Goal: Transaction & Acquisition: Purchase product/service

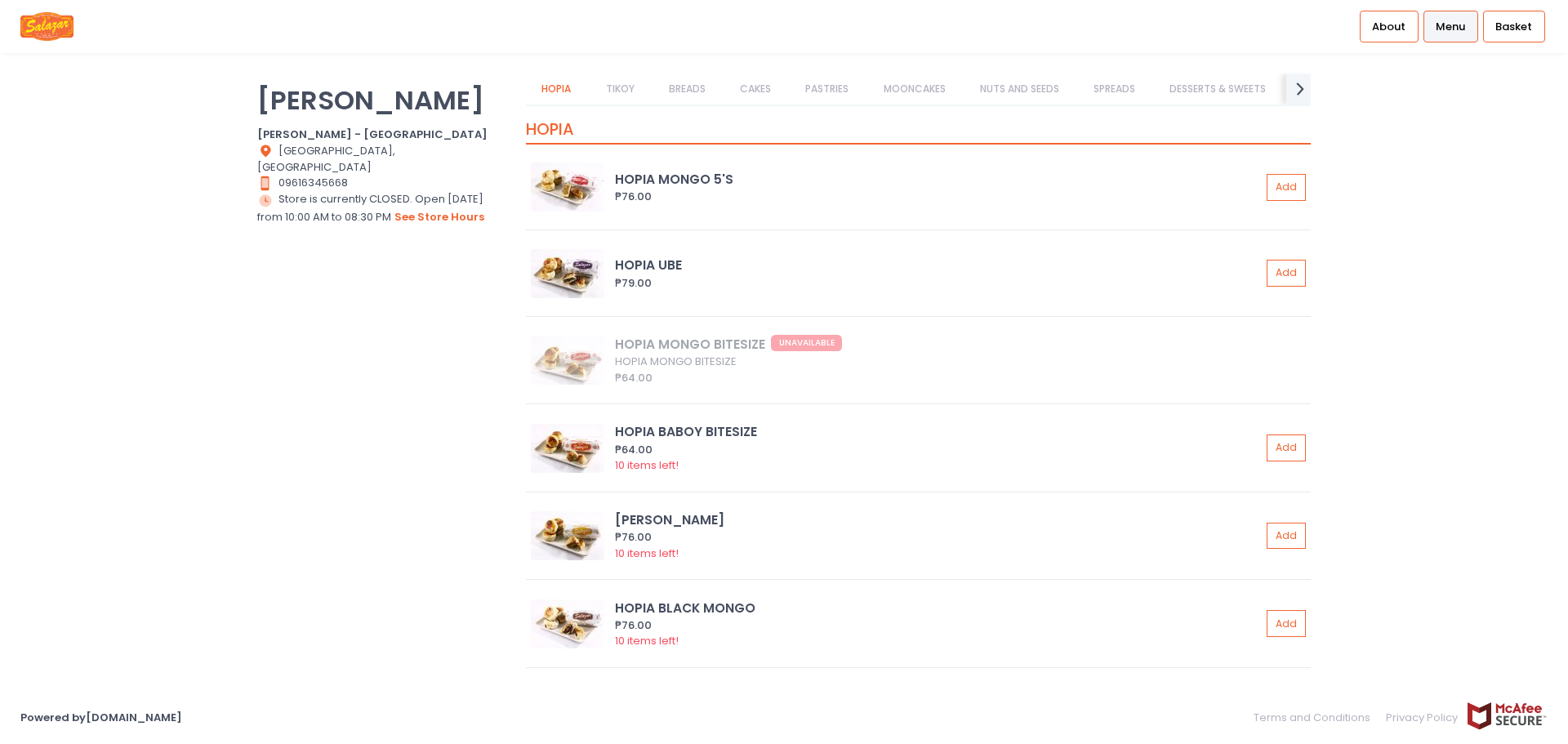
click at [767, 99] on link "CAKES" at bounding box center [755, 89] width 63 height 31
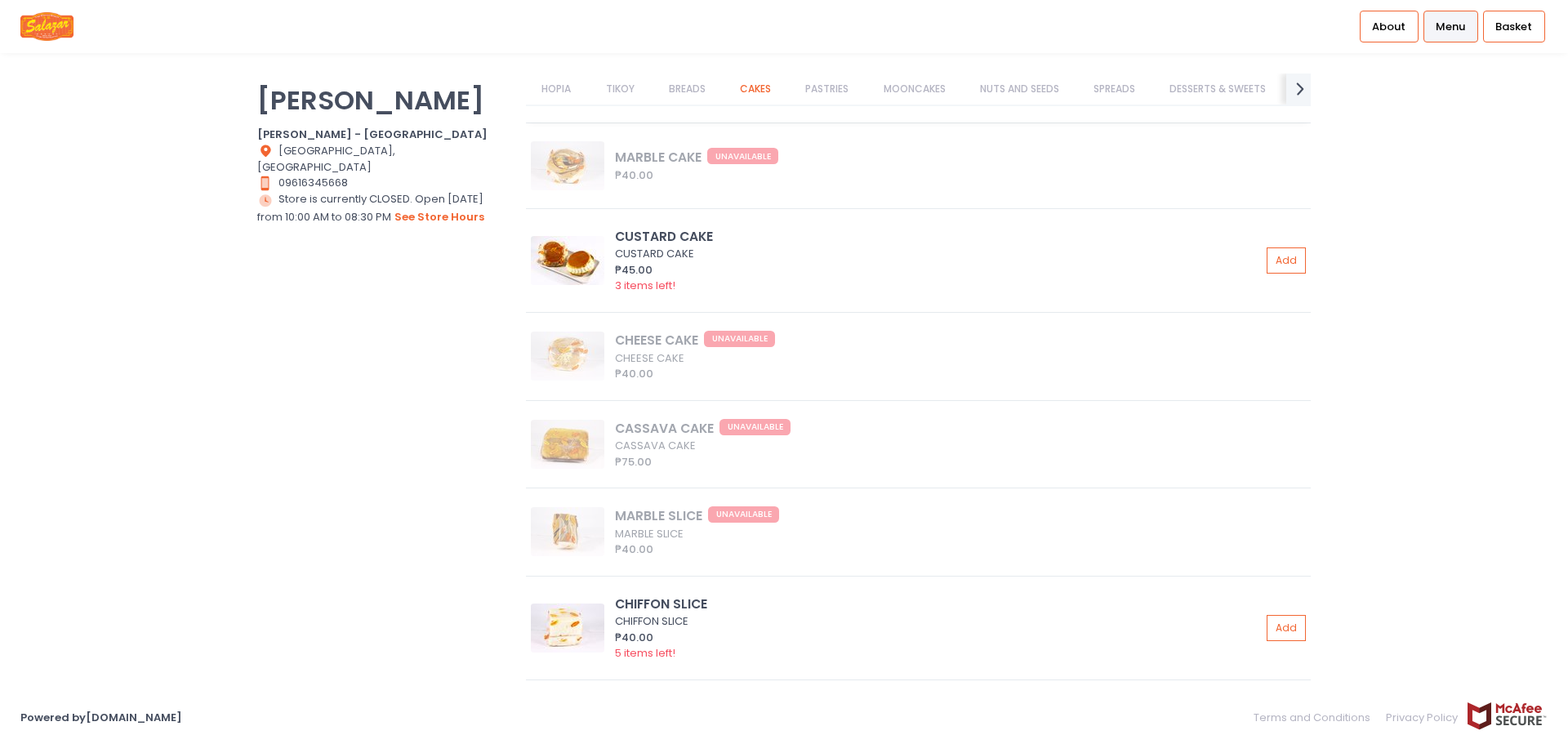
scroll to position [5275, 0]
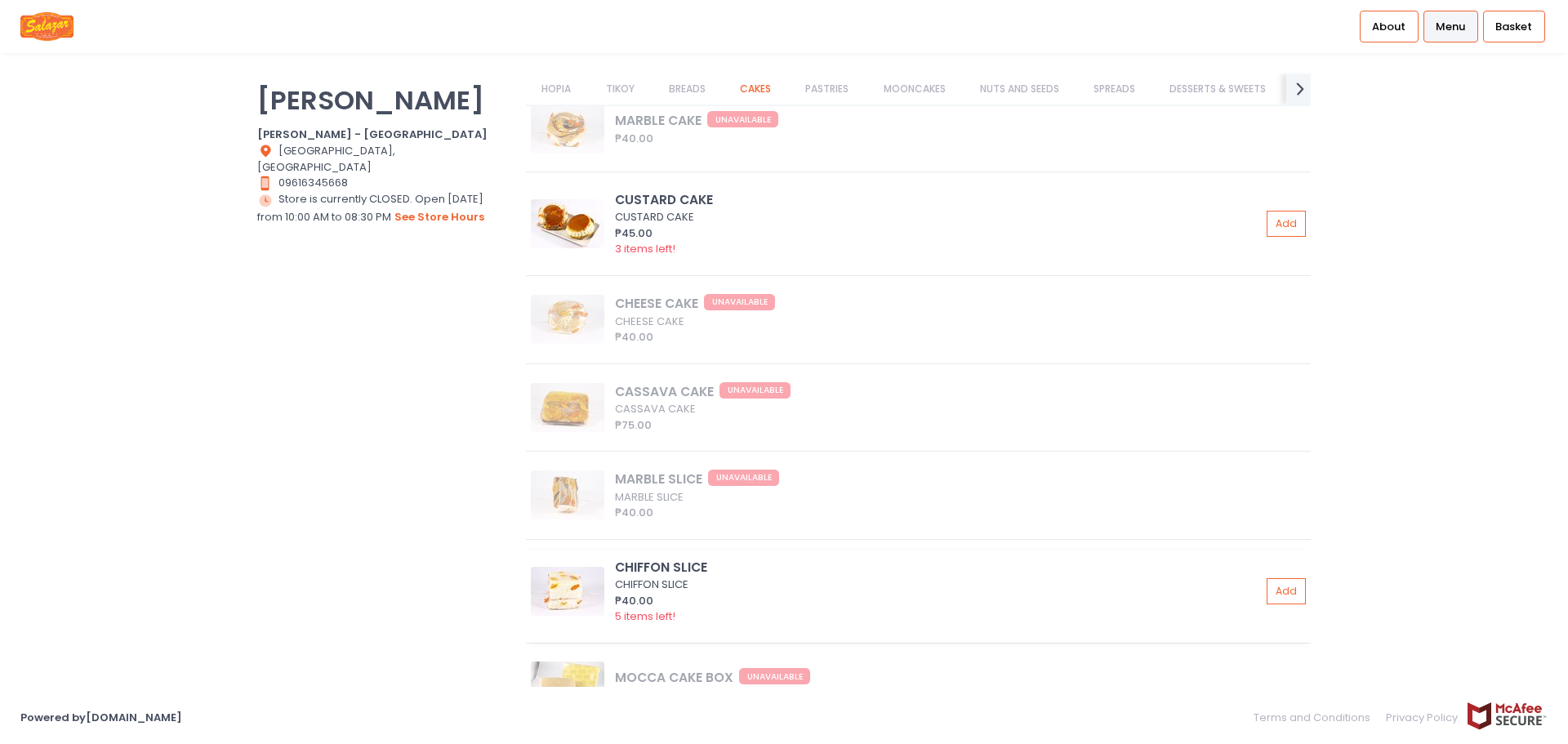
click at [703, 592] on div "₱40.00" at bounding box center [938, 600] width 646 height 16
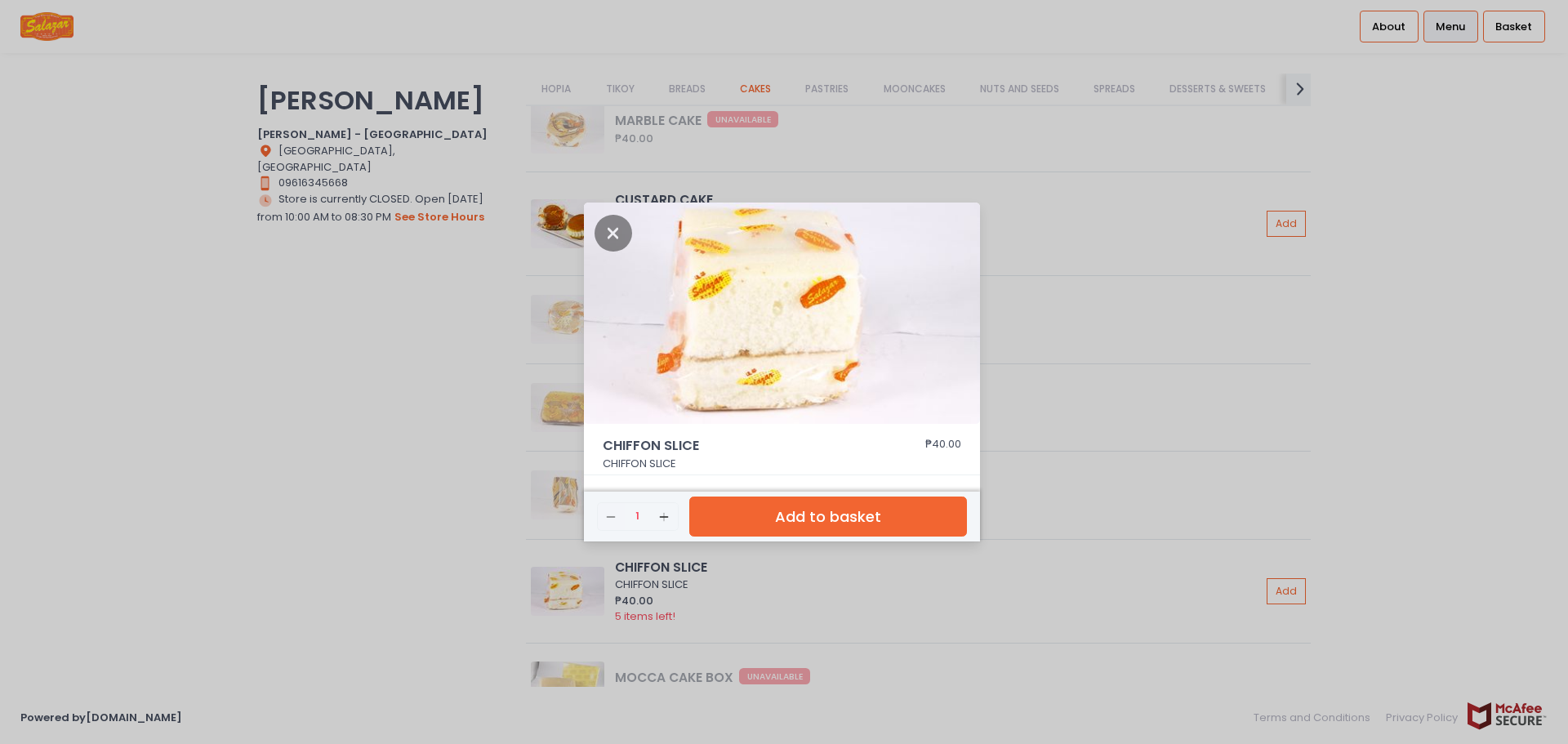
click at [1186, 402] on div "CHIFFON SLICE ₱40.00 CHIFFON SLICE Remove Created with Sketch. 1 Add Created wi…" at bounding box center [784, 372] width 1568 height 744
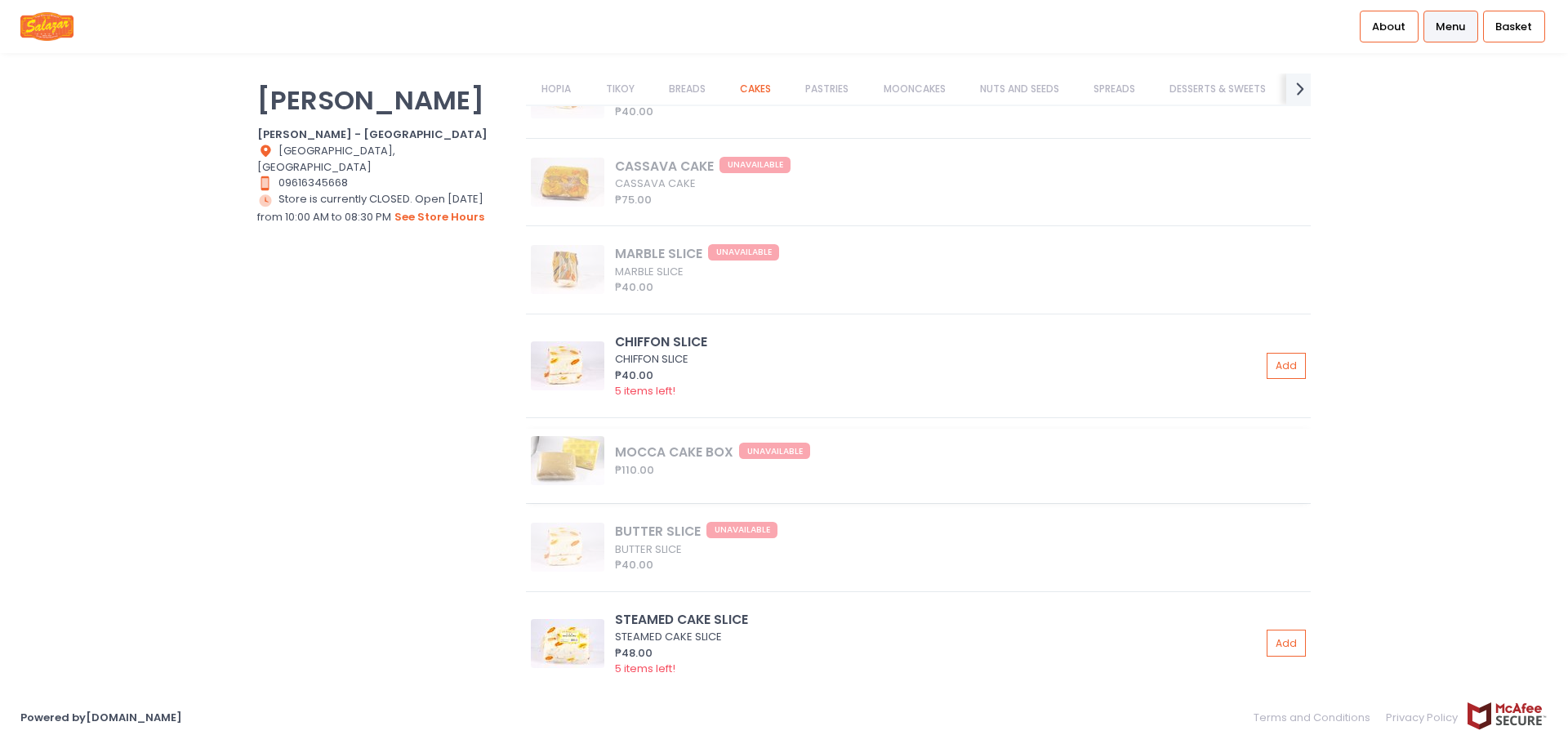
scroll to position [5602, 0]
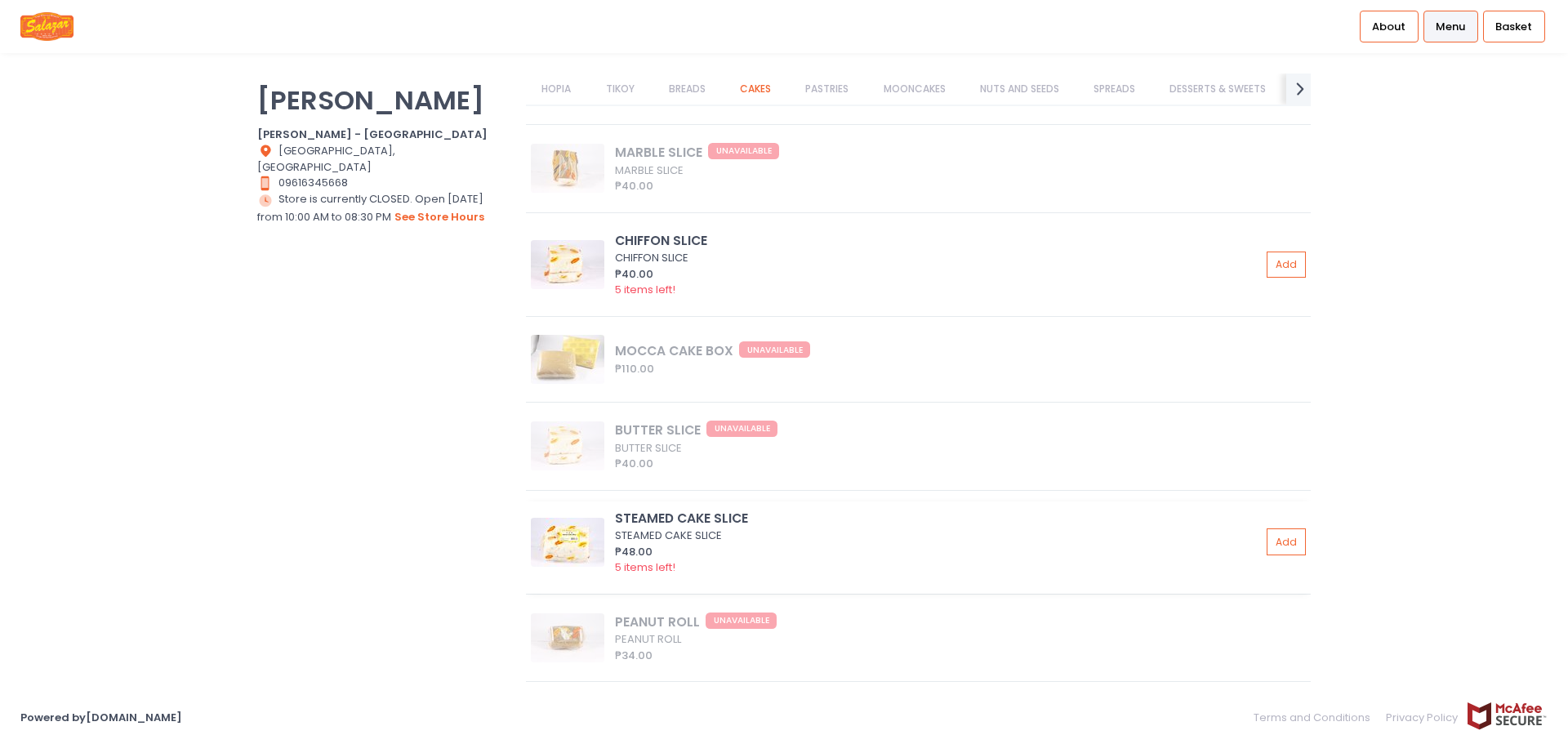
click at [789, 552] on div "₱48.00" at bounding box center [938, 552] width 646 height 16
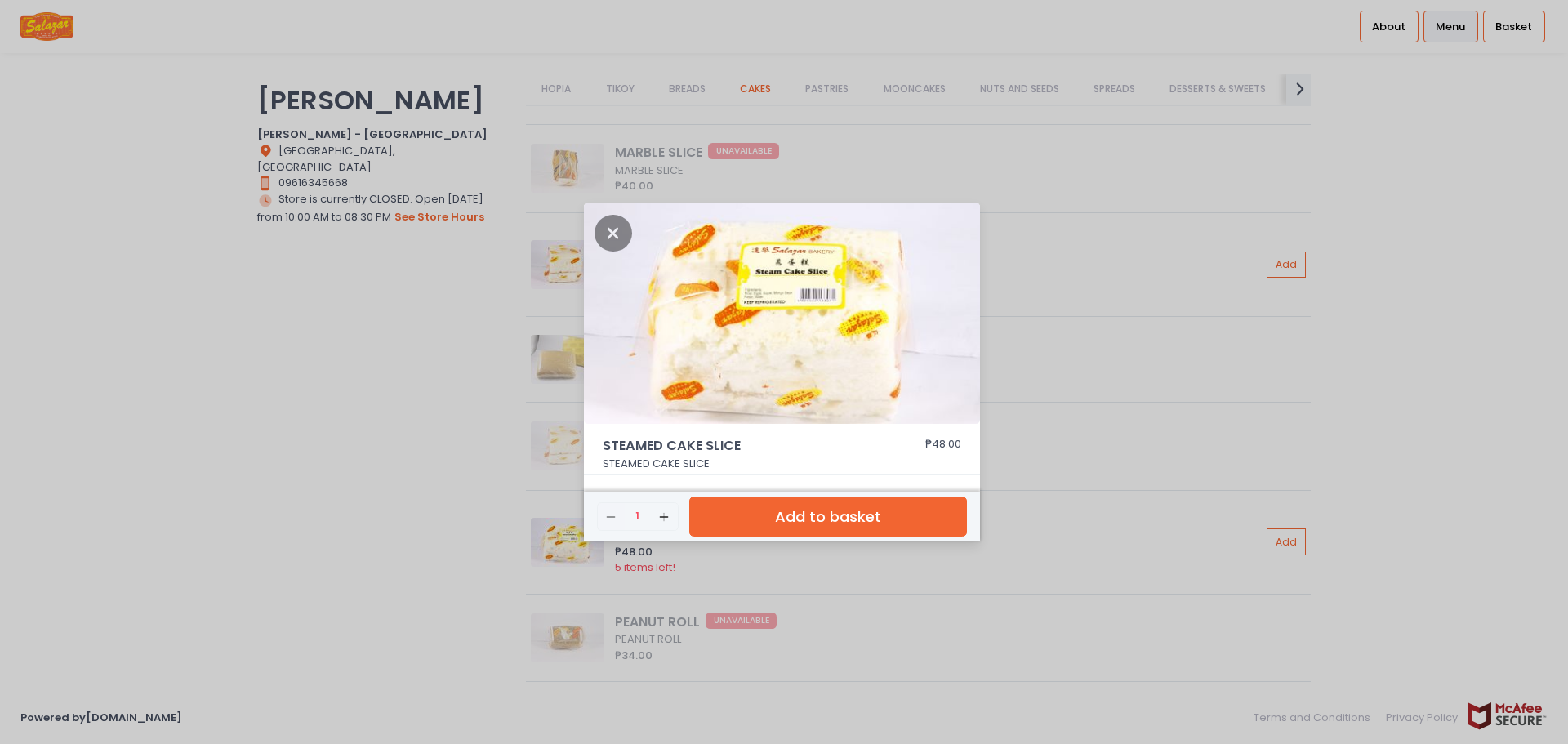
click at [1025, 563] on div "STEAMED CAKE SLICE ₱48.00 STEAMED CAKE SLICE Remove Created with Sketch. 1 Add …" at bounding box center [784, 372] width 1568 height 744
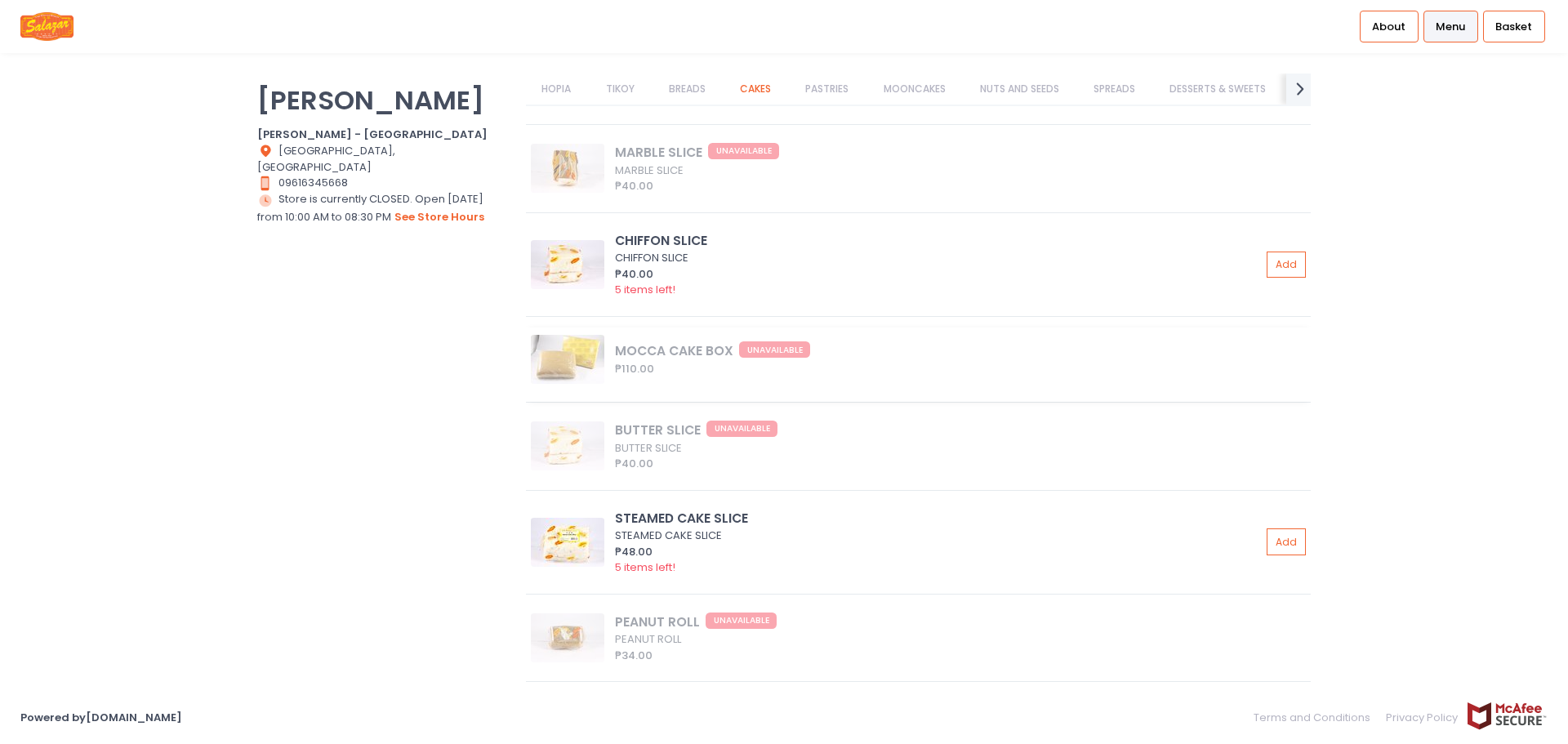
click at [731, 359] on div "MOCCA CAKE BOX UNAVAILABLE ₱110.00" at bounding box center [919, 364] width 785 height 74
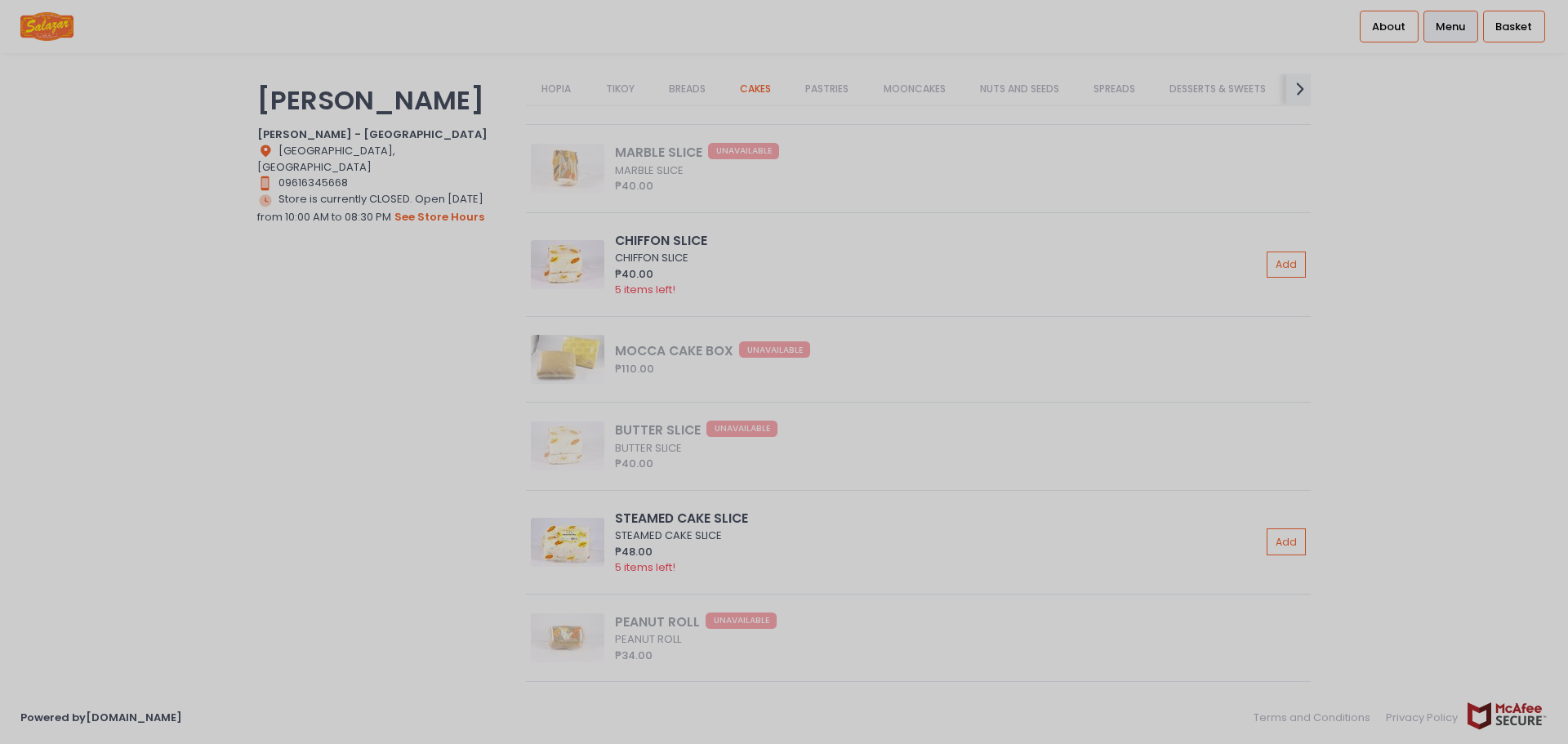
click at [1200, 339] on div at bounding box center [784, 372] width 1568 height 744
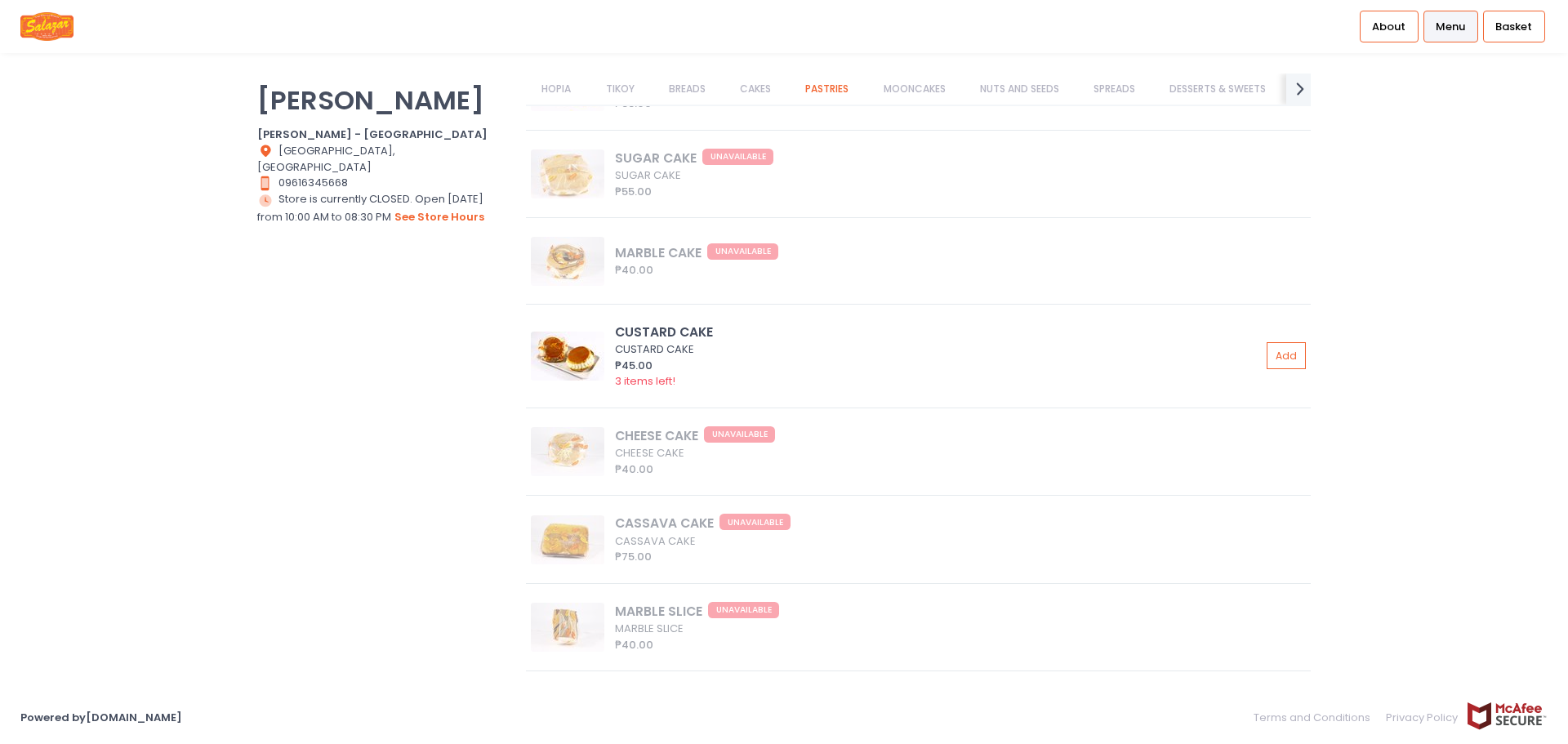
scroll to position [5112, 0]
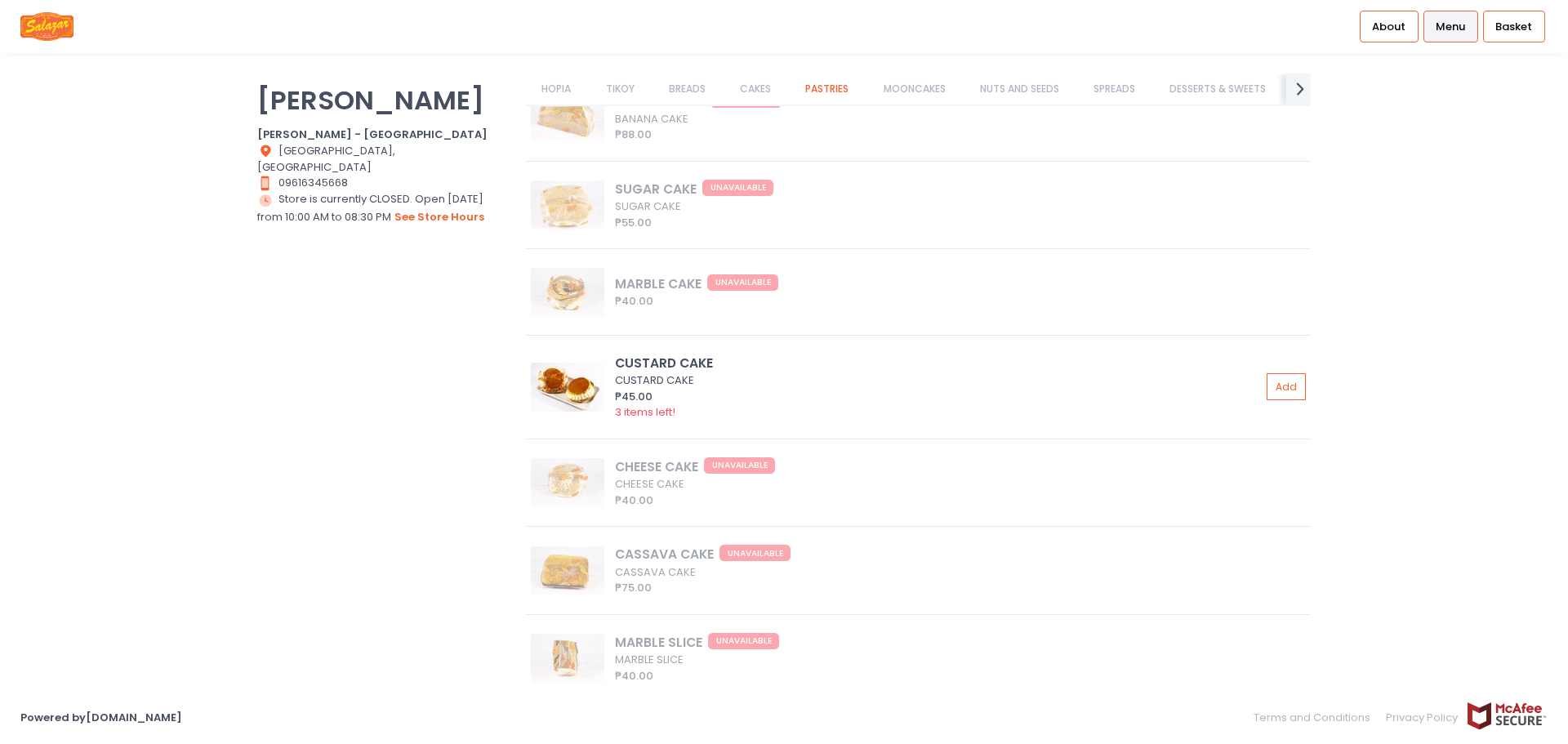
click at [844, 391] on div "₱45.00" at bounding box center [938, 397] width 646 height 16
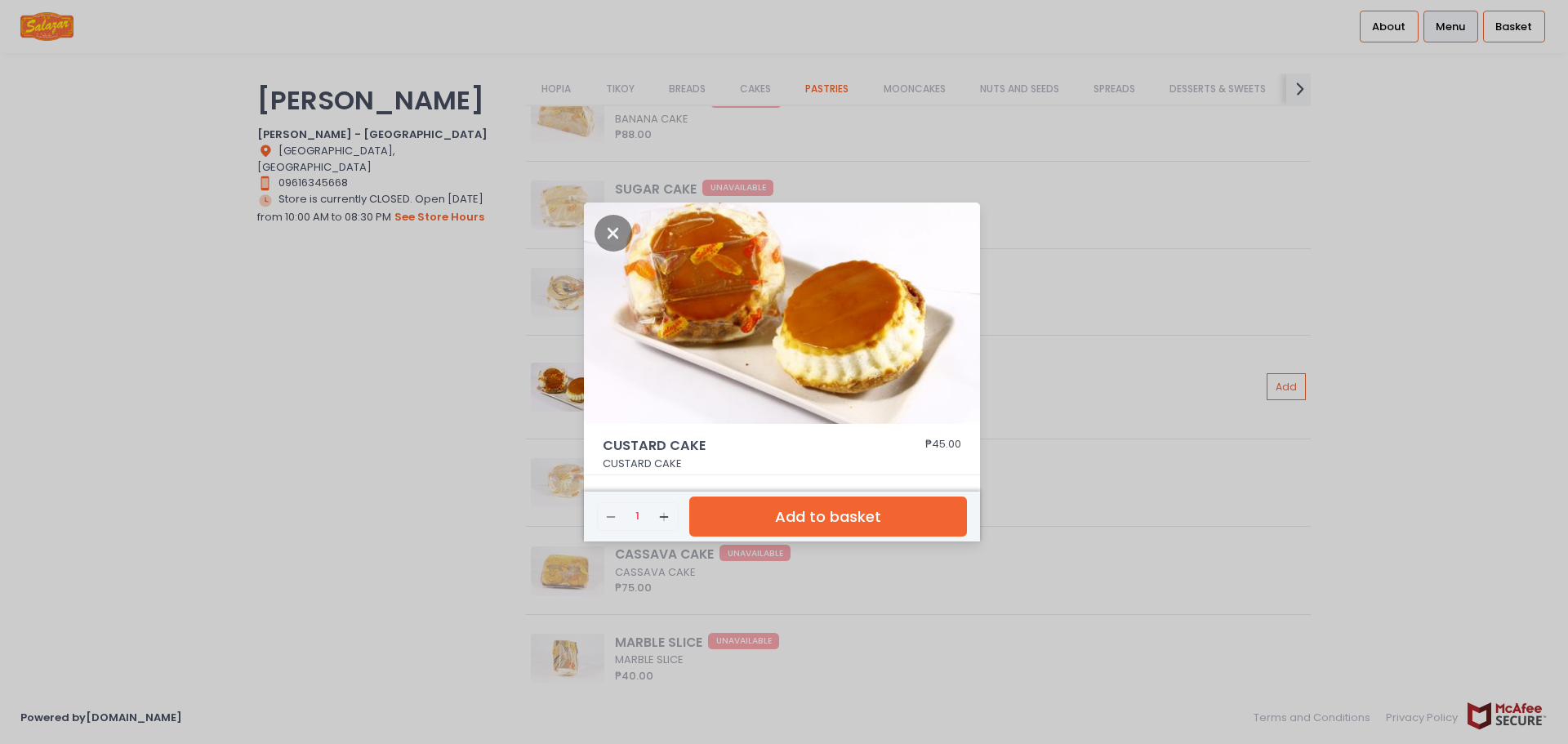
click at [1100, 330] on div "CUSTARD CAKE ₱45.00 CUSTARD CAKE Remove Created with Sketch. 1 Add Created with…" at bounding box center [784, 372] width 1568 height 744
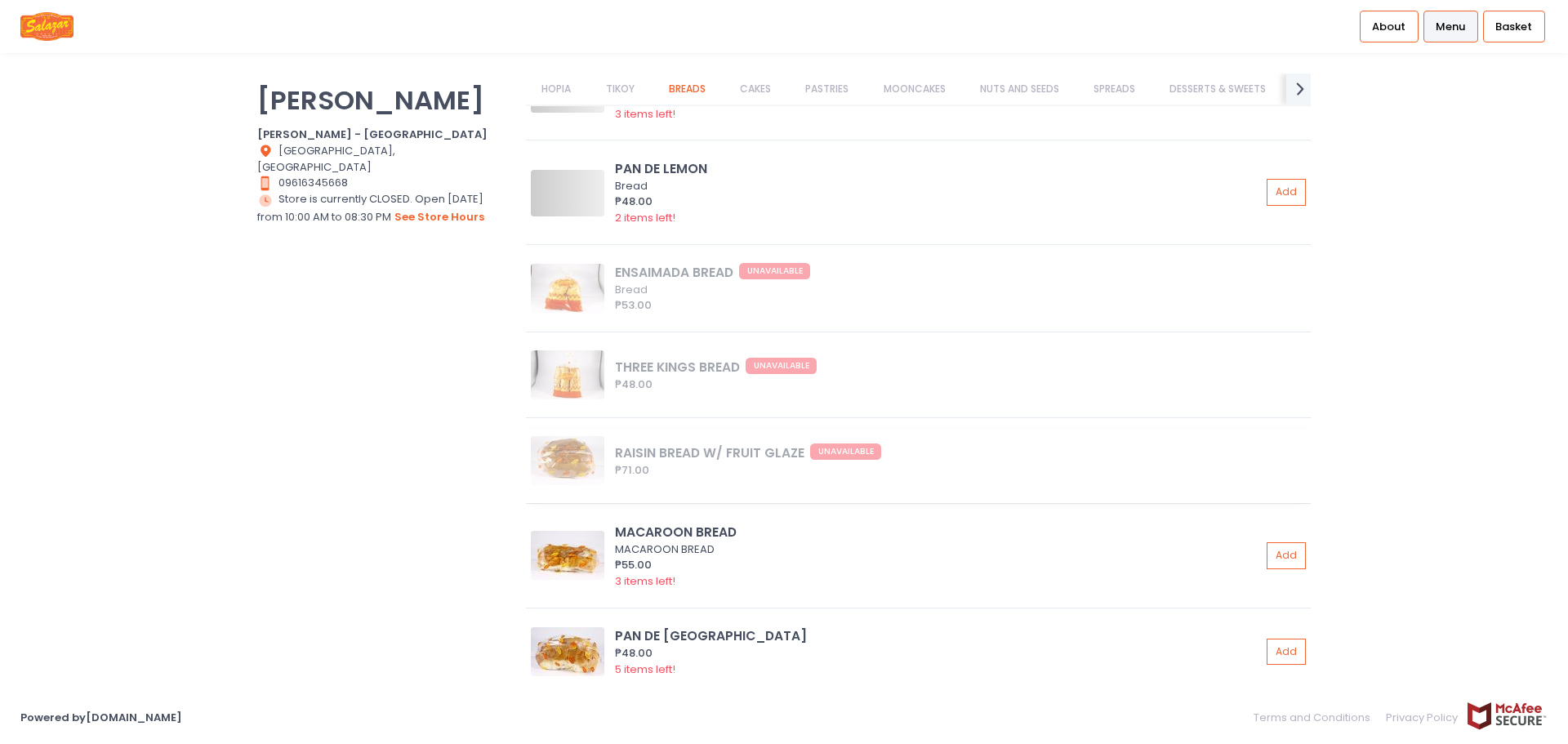
scroll to position [3643, 0]
click at [1266, 90] on link "DESSERTS & SWEETS" at bounding box center [1218, 89] width 128 height 31
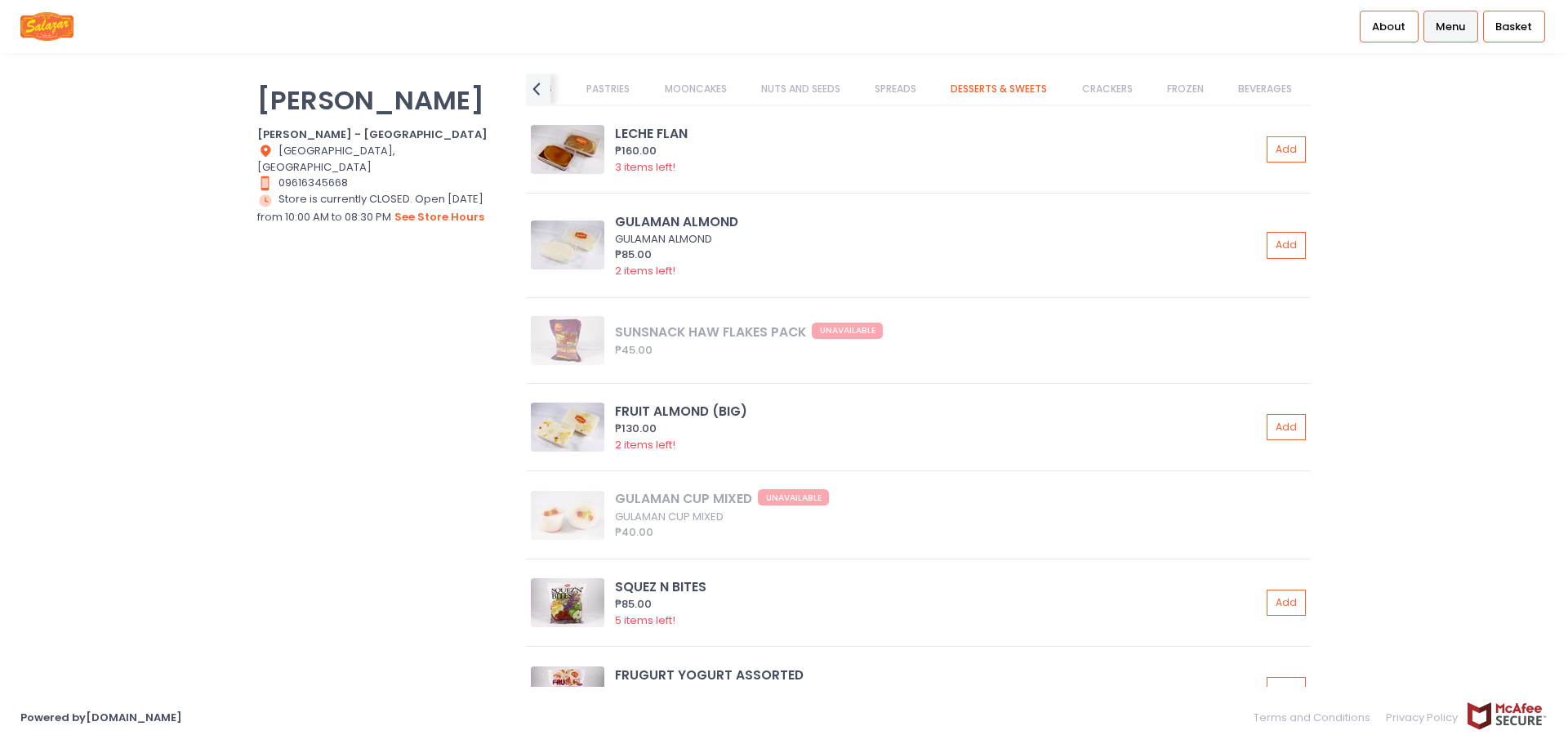
scroll to position [10841, 0]
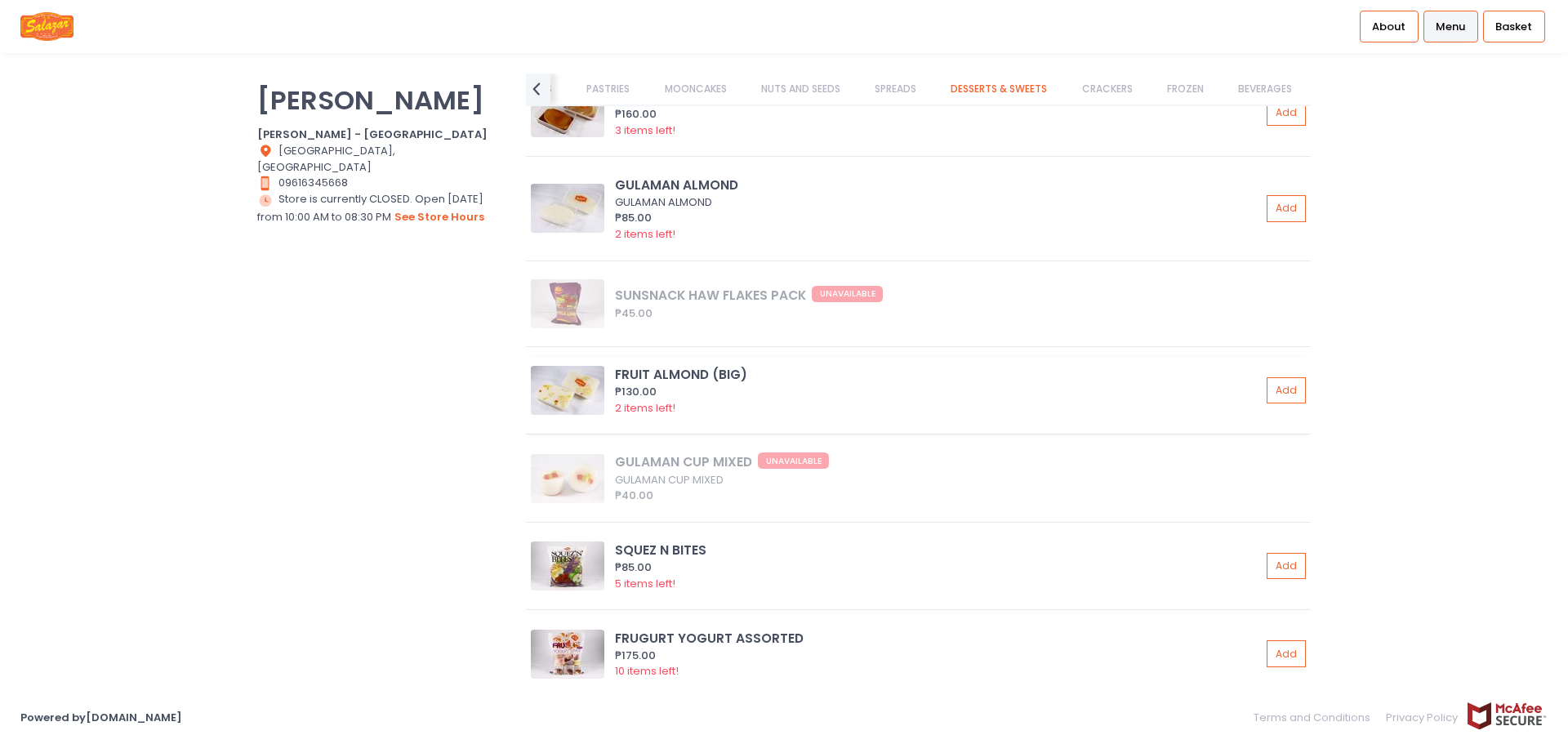
click at [869, 406] on div "2 items left!" at bounding box center [938, 408] width 646 height 16
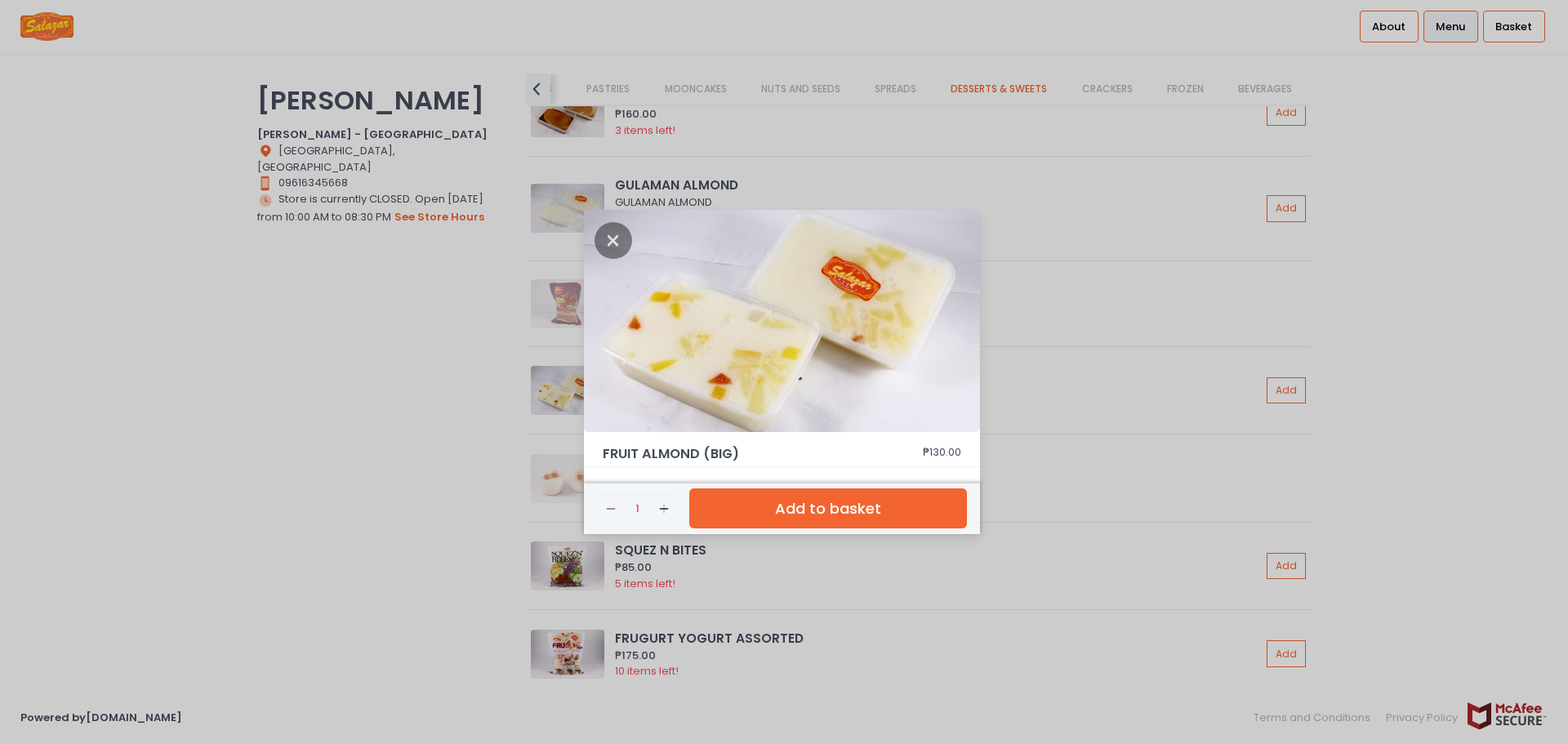
click at [1085, 413] on div "FRUIT ALMOND (BIG) ₱130.00 Remove Created with Sketch. 1 Add Created with Sketc…" at bounding box center [784, 372] width 1568 height 744
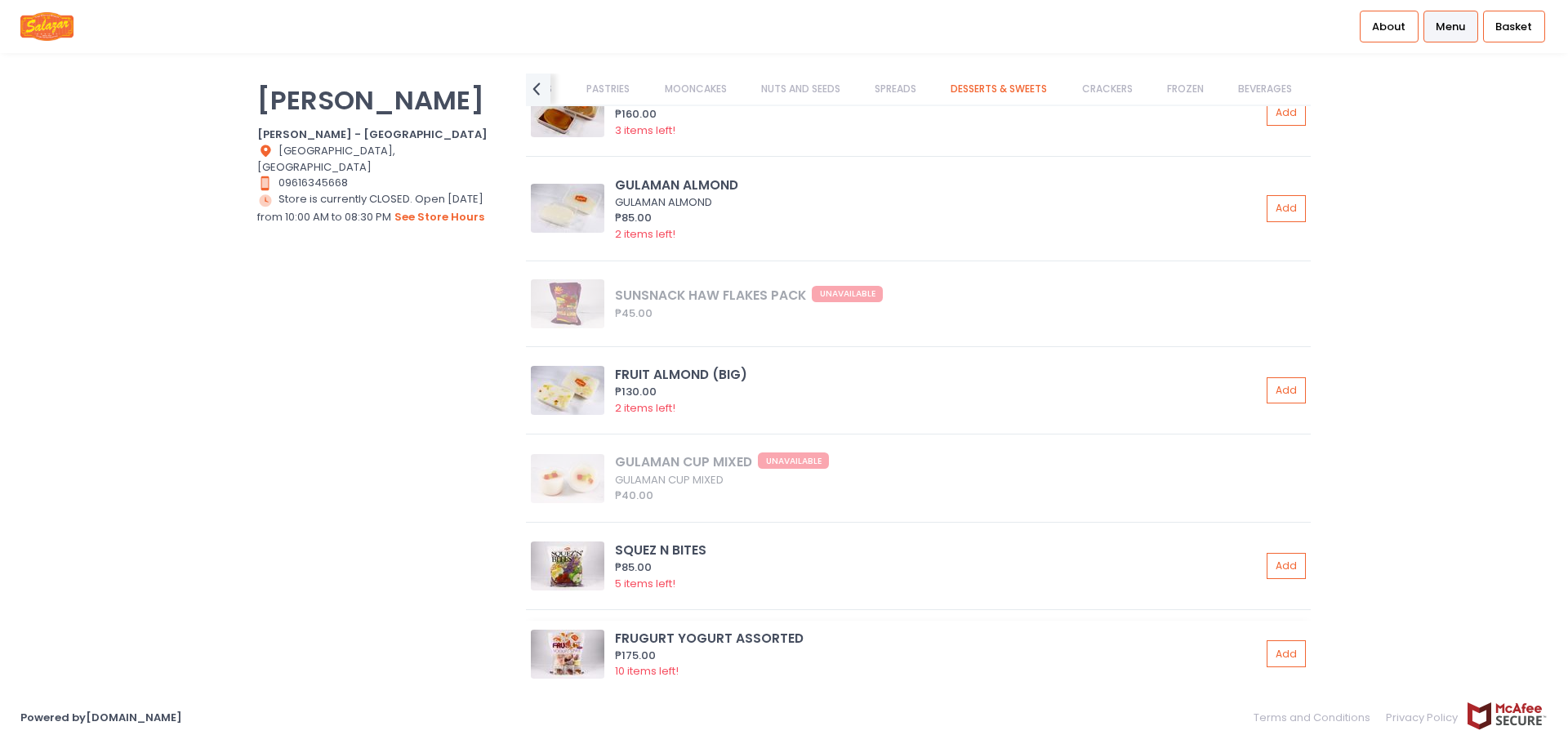
click at [754, 648] on div "₱175.00" at bounding box center [938, 656] width 646 height 16
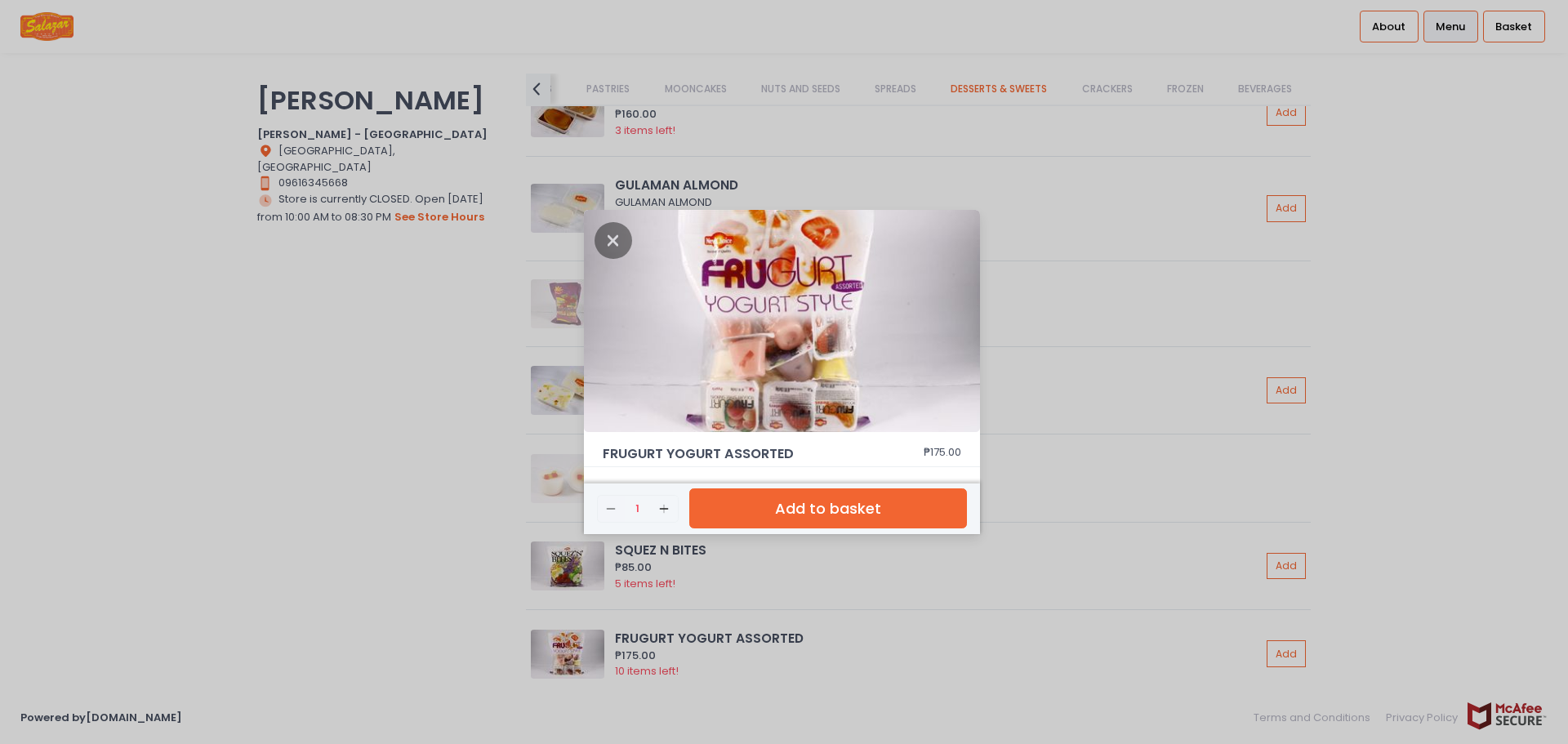
click at [1038, 566] on div "FRUGURT YOGURT ASSORTED ₱175.00 Remove Created with Sketch. 1 Add Created with …" at bounding box center [784, 372] width 1568 height 744
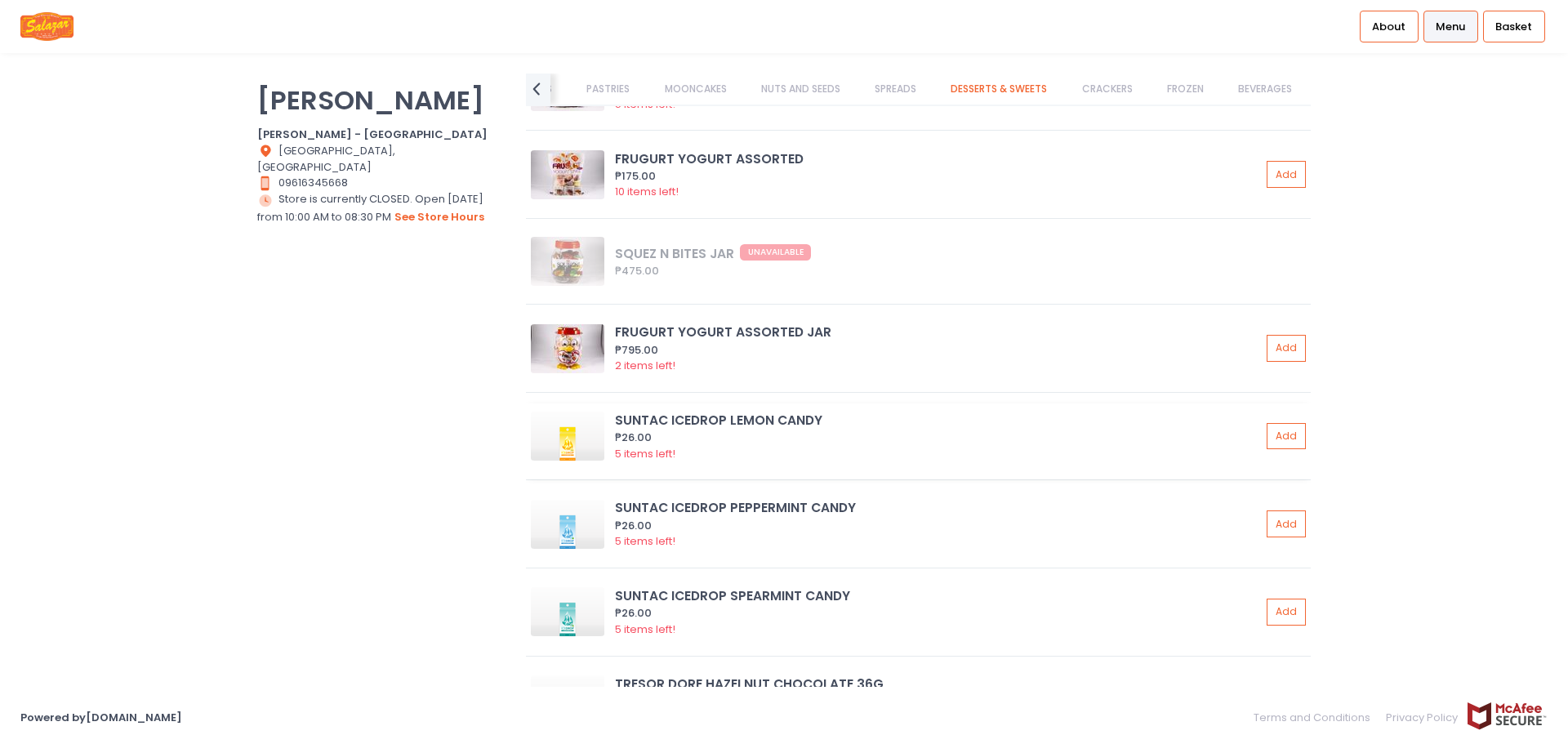
scroll to position [11331, 0]
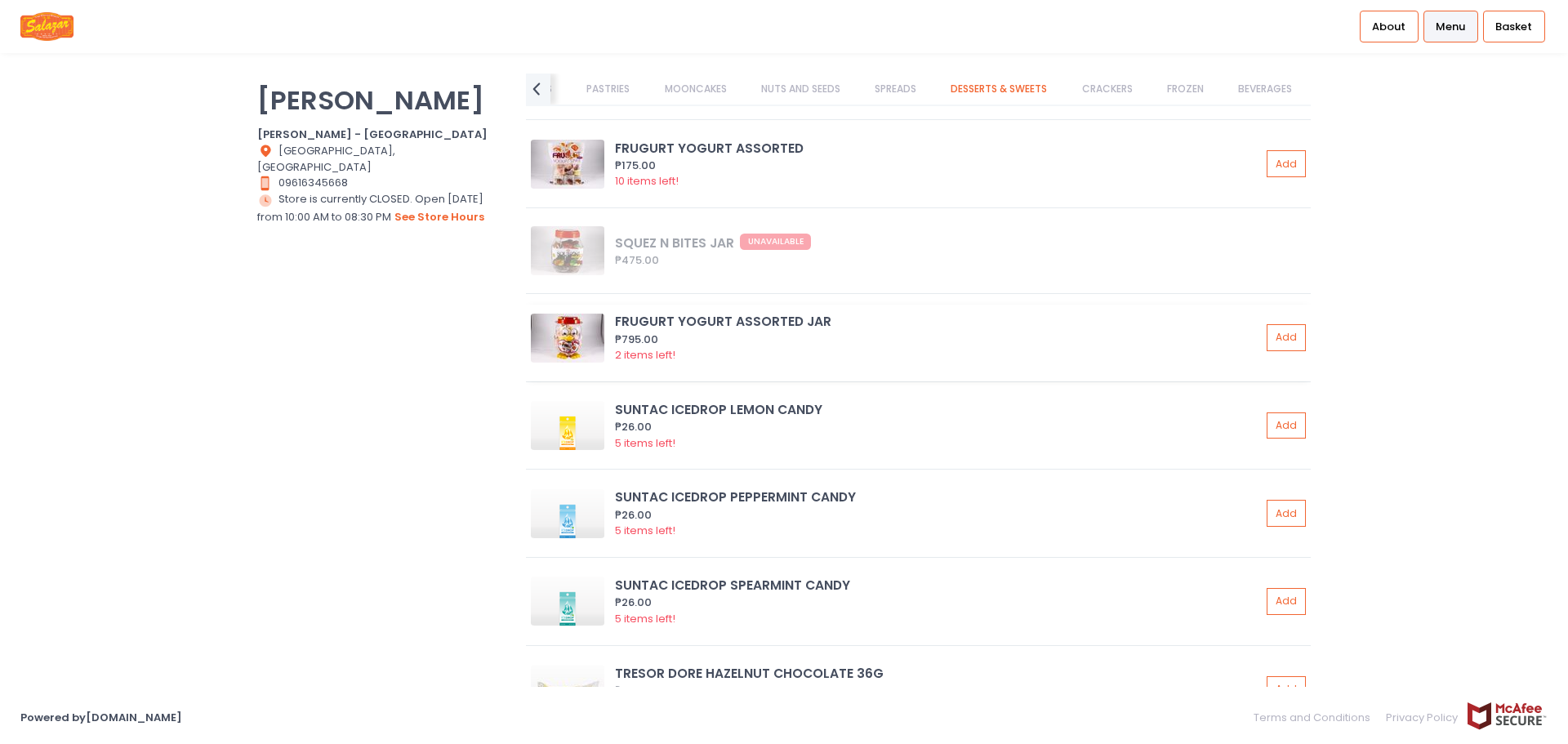
click at [677, 356] on div "2 items left!" at bounding box center [938, 355] width 646 height 16
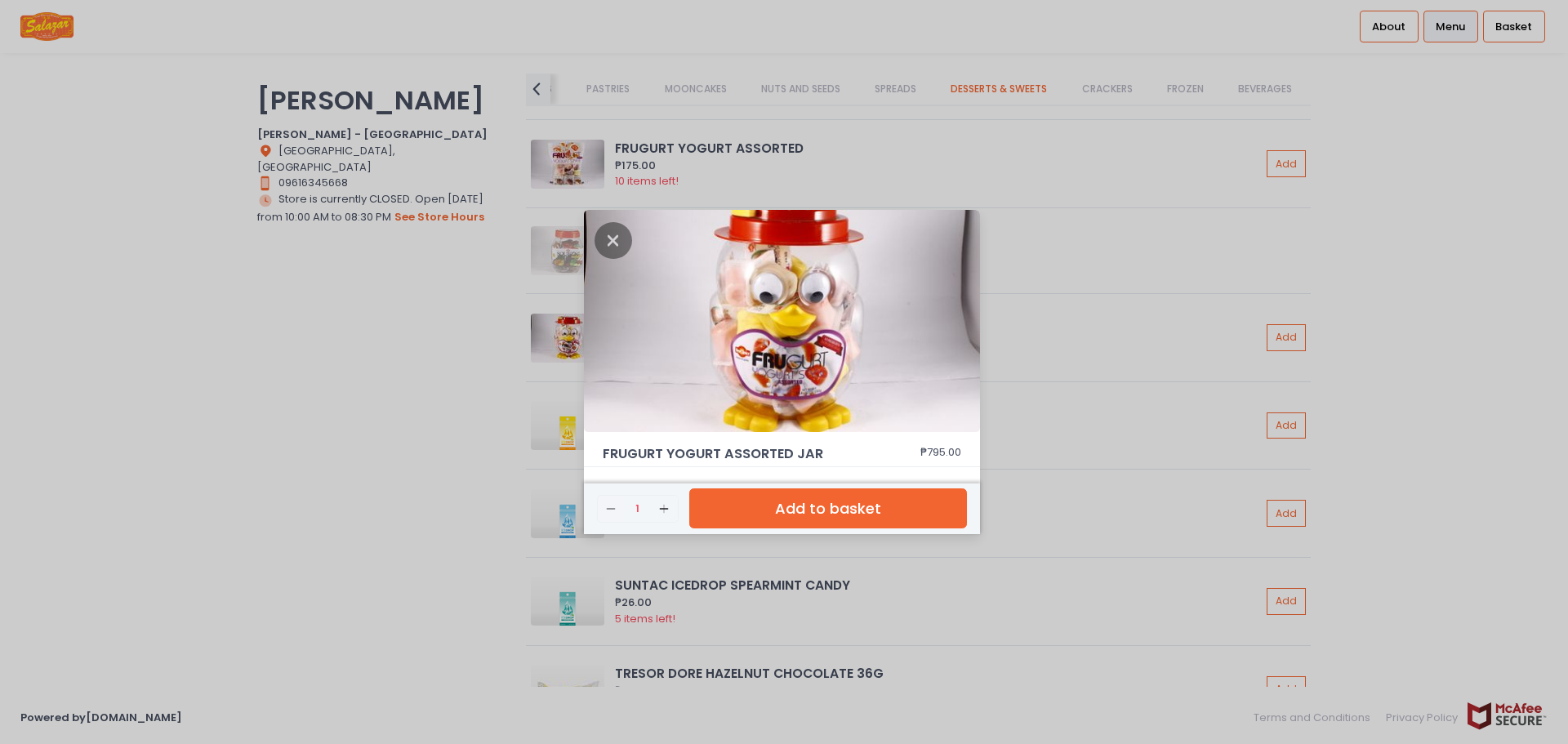
click at [1114, 357] on div "FRUGURT YOGURT ASSORTED JAR ₱795.00 Remove Created with Sketch. 1 Add Created w…" at bounding box center [784, 372] width 1568 height 744
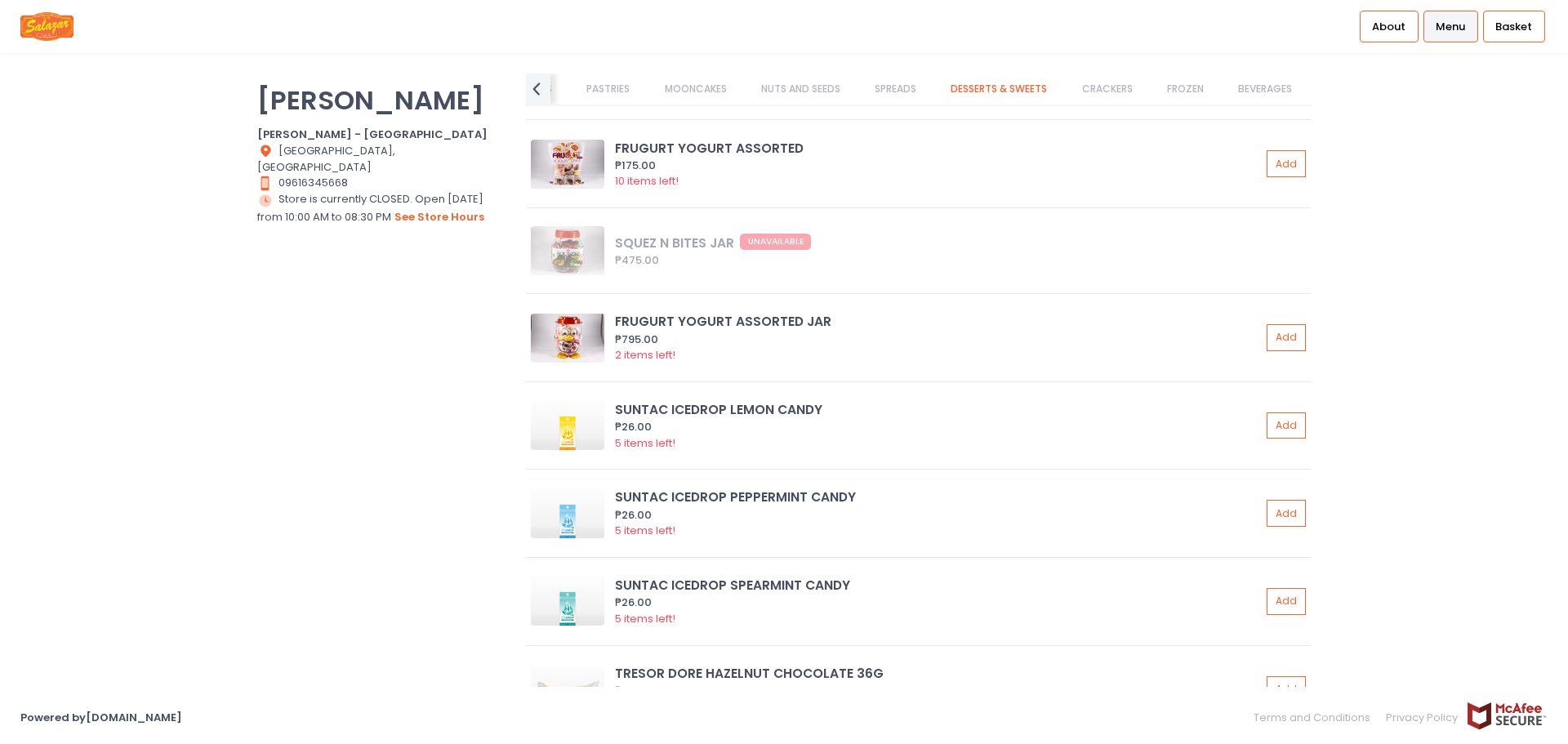
click at [866, 503] on div "SUNTAC ICEDROP PEPPERMINT CANDY" at bounding box center [938, 496] width 646 height 19
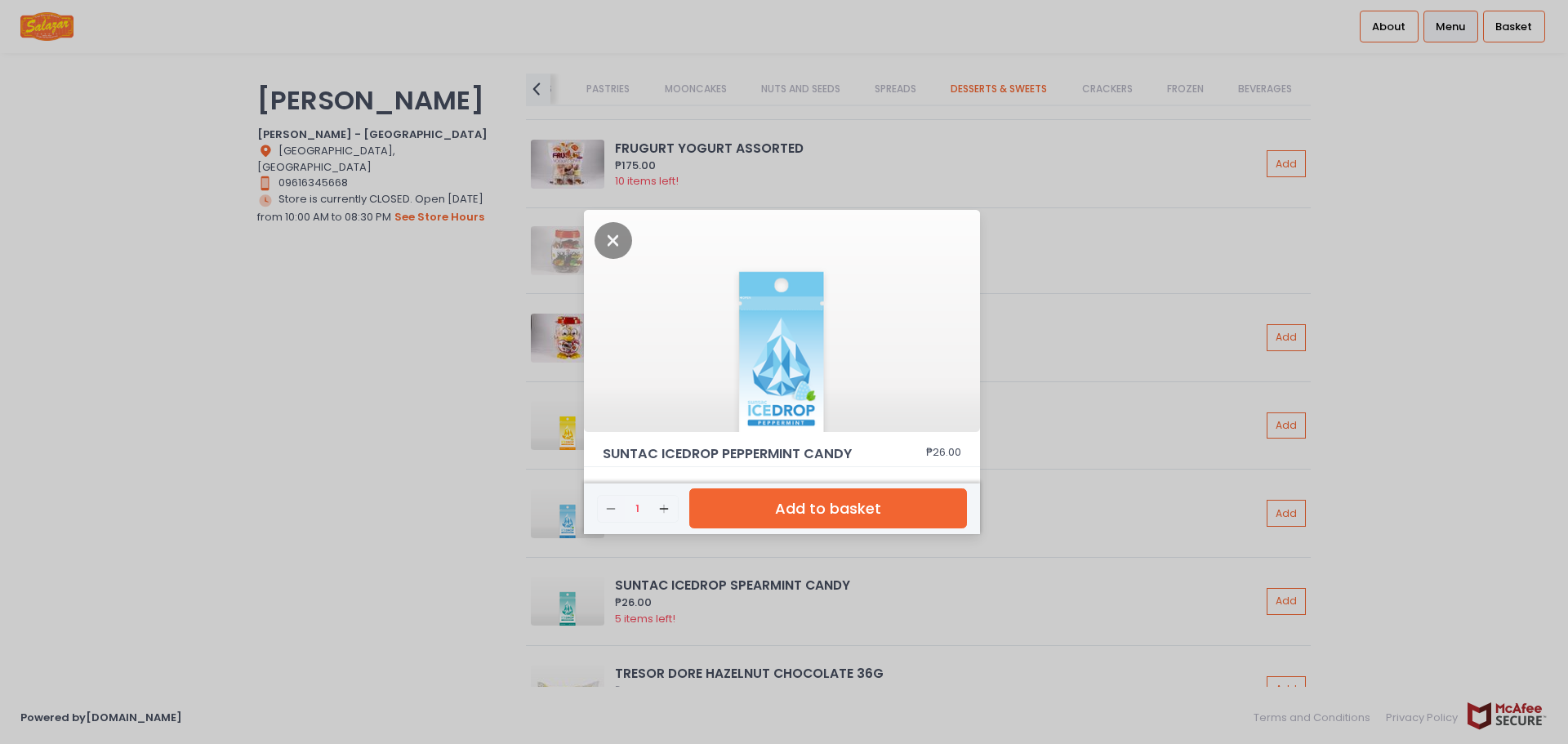
click at [1063, 610] on div "SUNTAC ICEDROP PEPPERMINT CANDY ₱26.00 Remove Created with Sketch. 1 Add Create…" at bounding box center [784, 372] width 1568 height 744
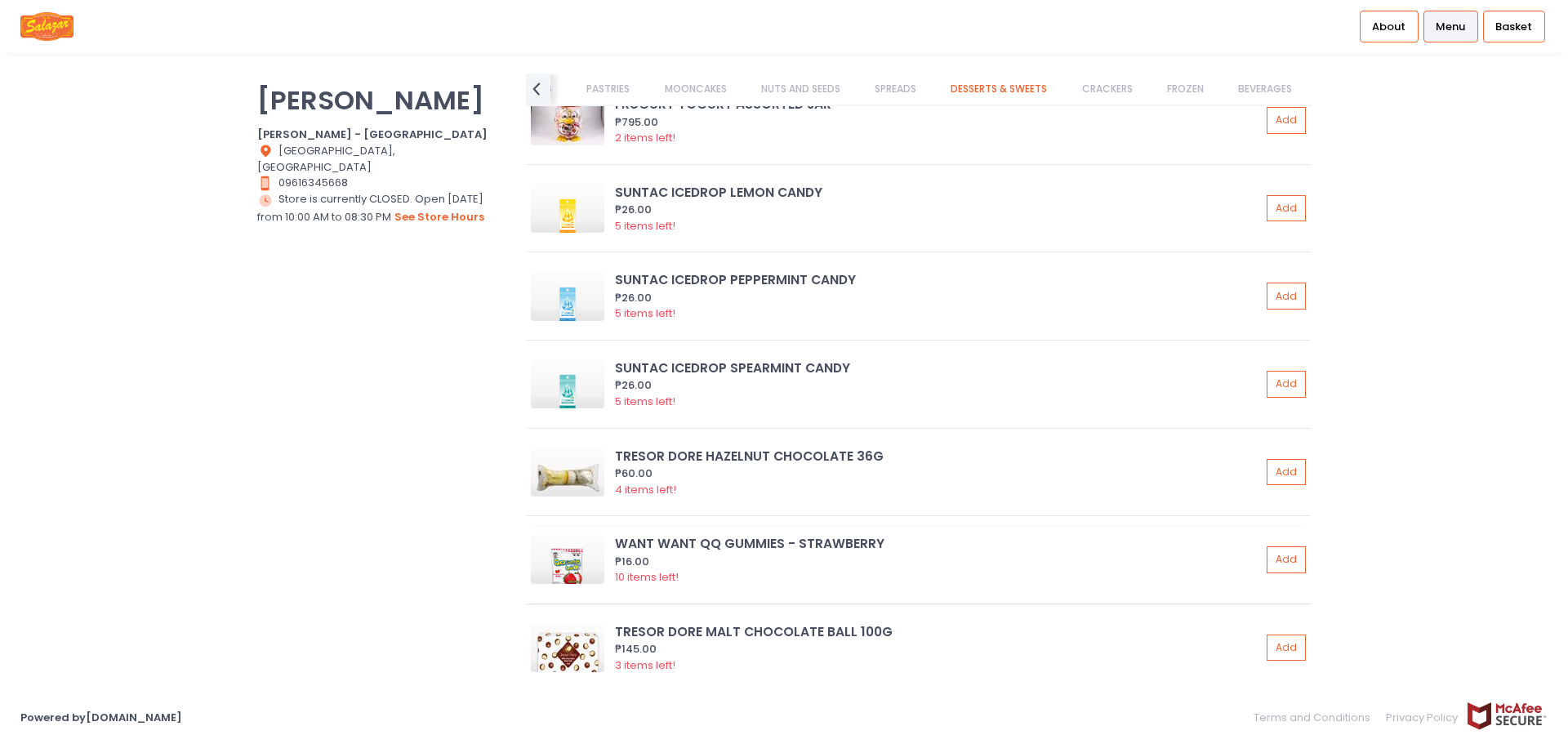
scroll to position [11576, 0]
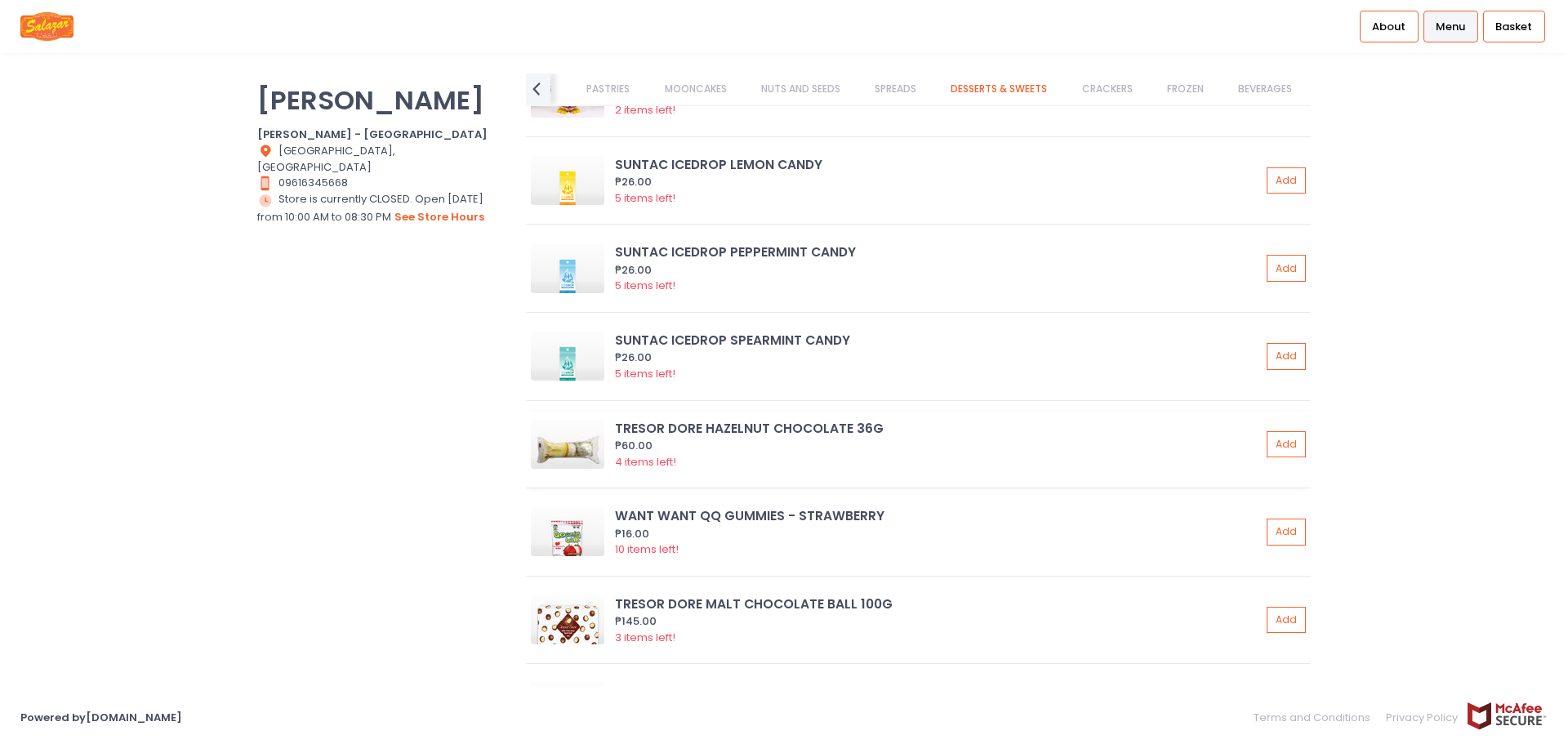
click at [882, 464] on div "4 items left!" at bounding box center [938, 462] width 646 height 16
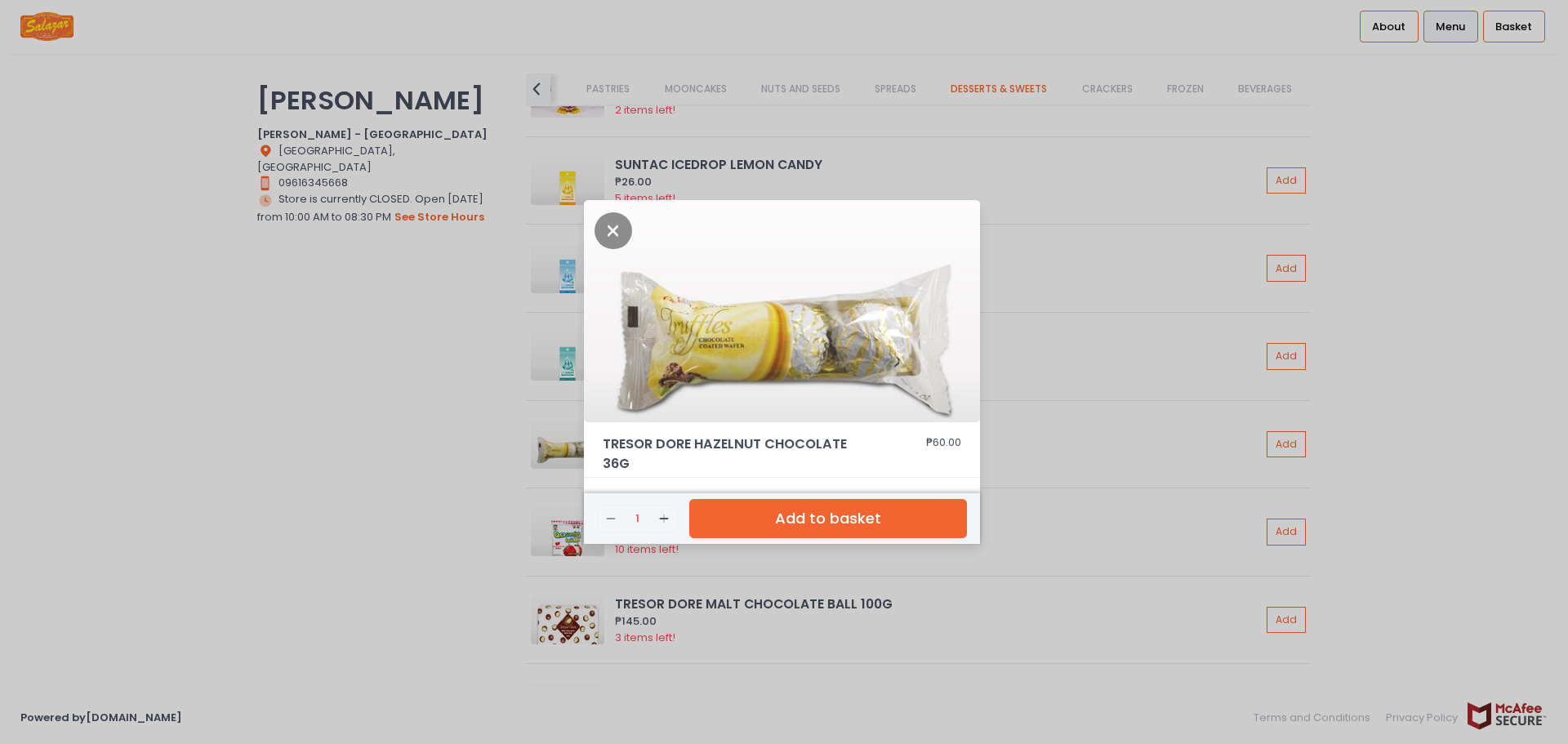
click at [1051, 433] on div "TRESOR DORE HAZELNUT CHOCOLATE 36G ₱60.00 Remove Created with Sketch. 1 Add Cre…" at bounding box center [784, 372] width 1568 height 744
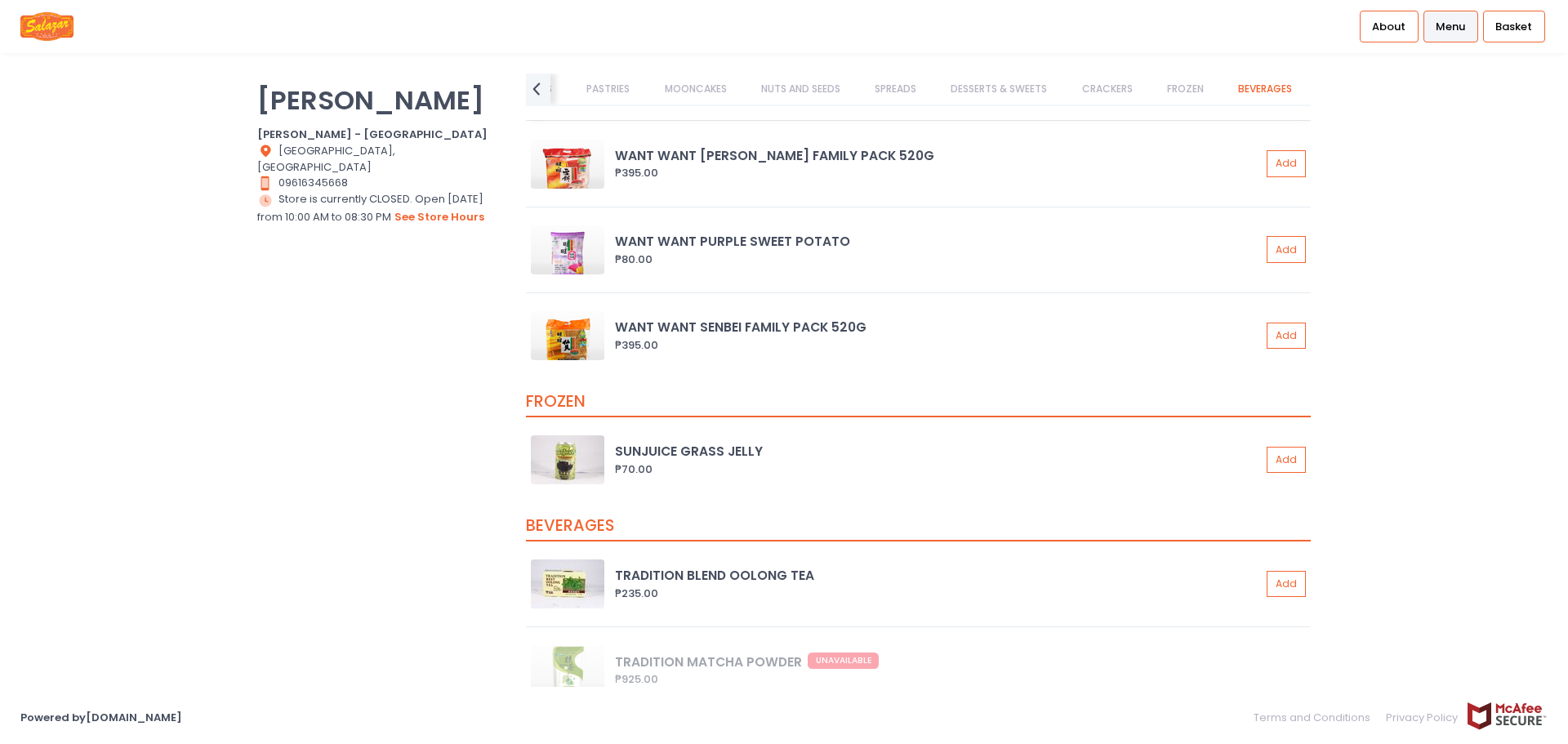
scroll to position [13045, 0]
